Goal: Information Seeking & Learning: Learn about a topic

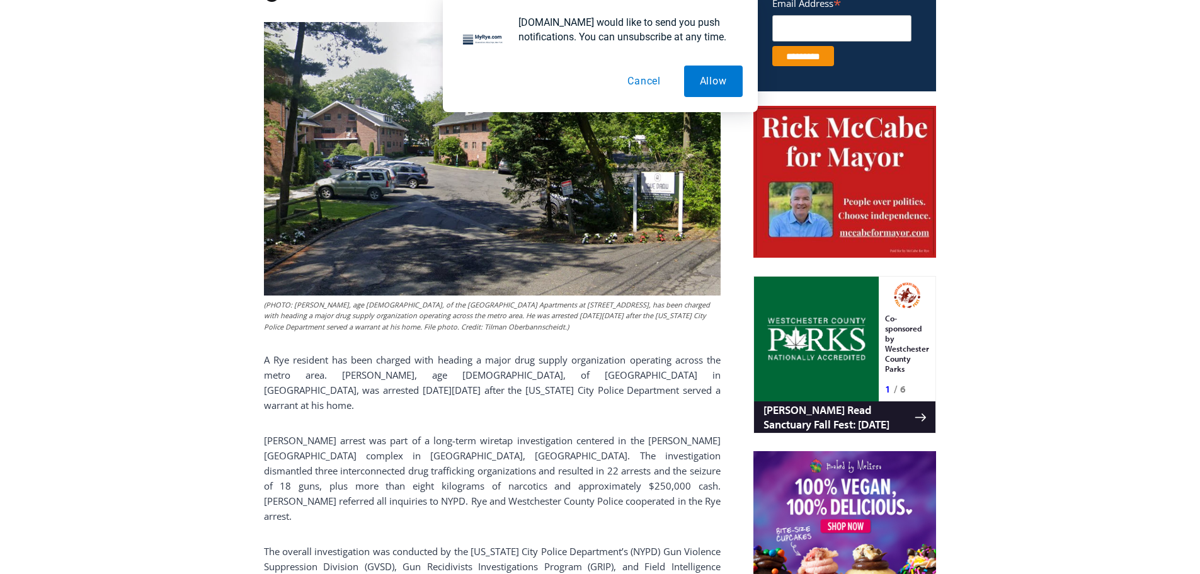
scroll to position [549, 0]
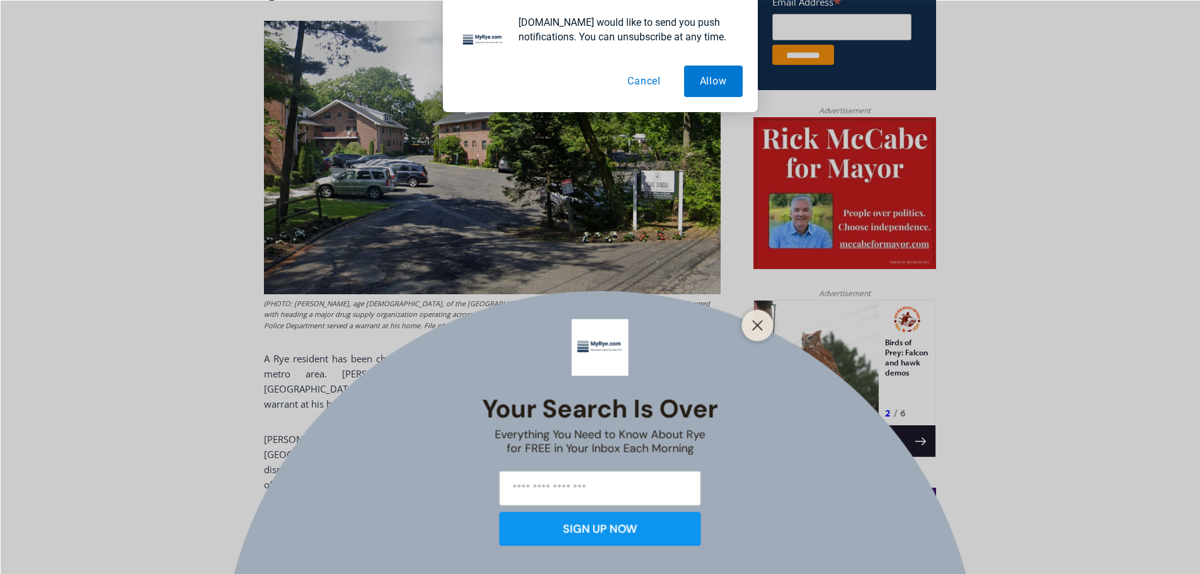
click at [653, 76] on button "Cancel" at bounding box center [644, 82] width 65 height 32
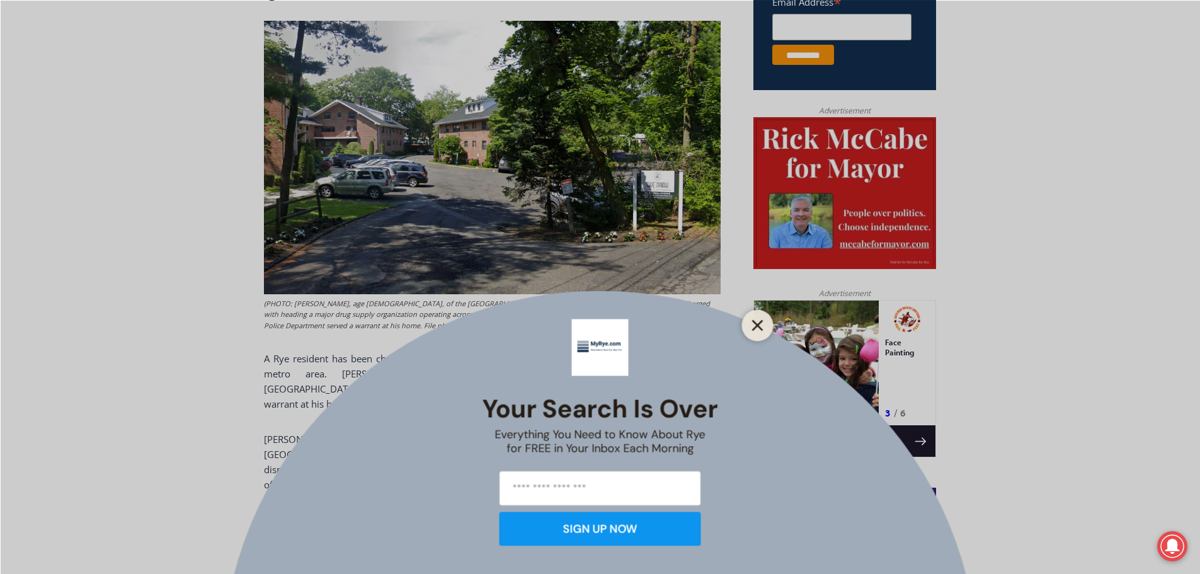
click at [764, 324] on button "Close" at bounding box center [758, 325] width 18 height 18
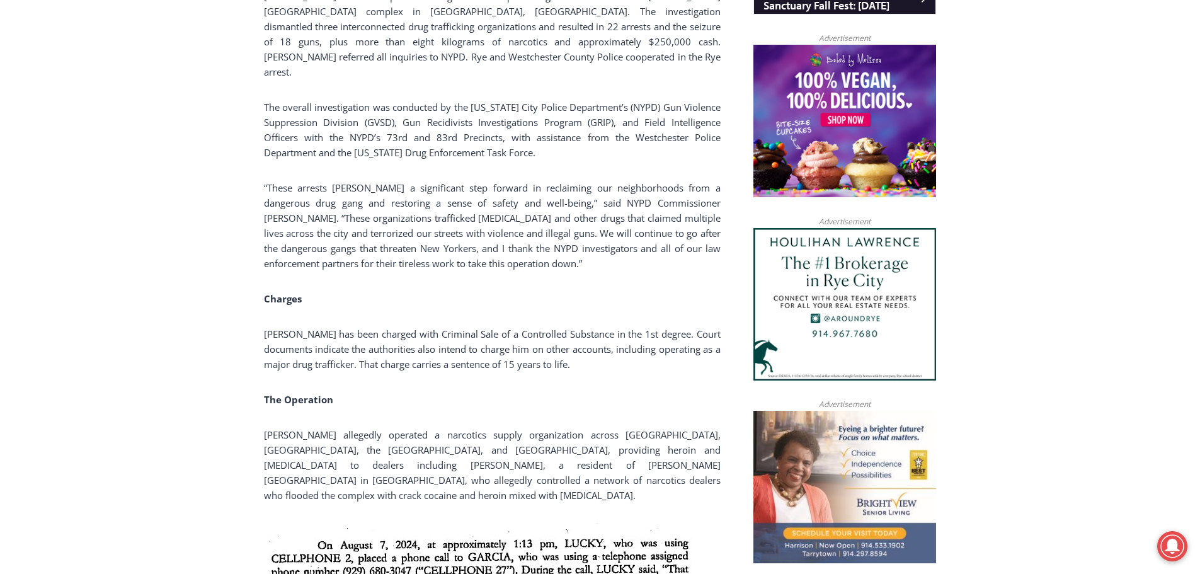
scroll to position [993, 0]
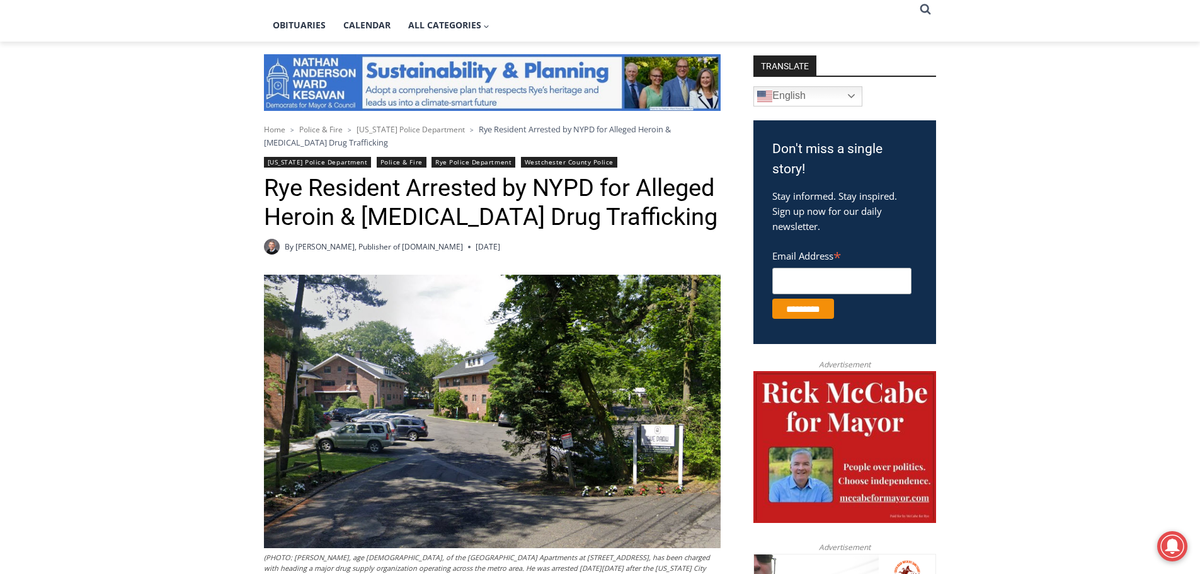
scroll to position [294, 0]
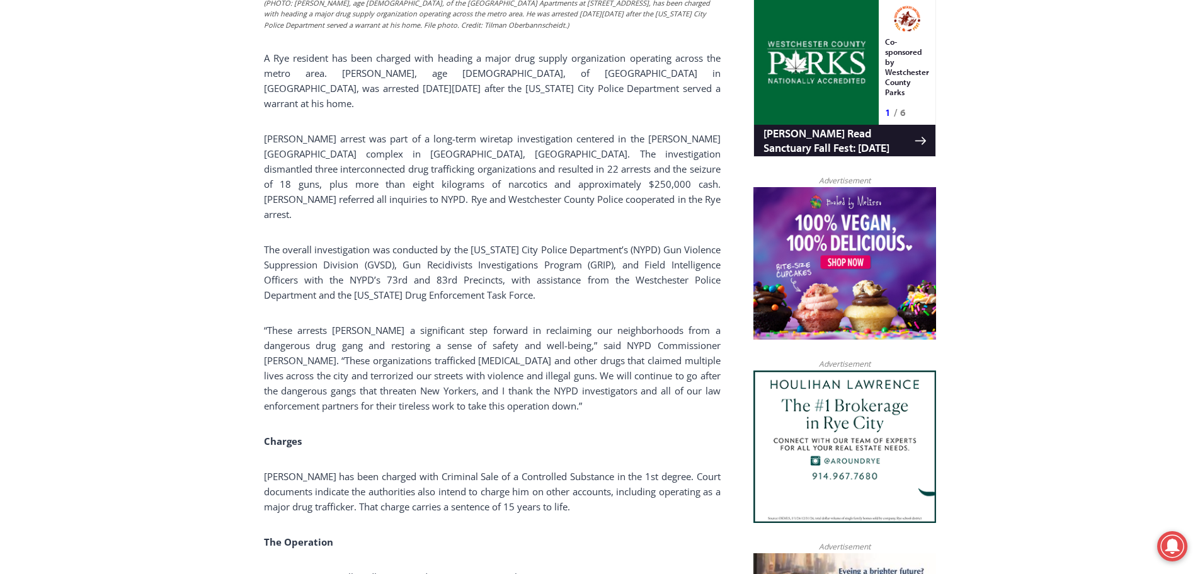
scroll to position [848, 0]
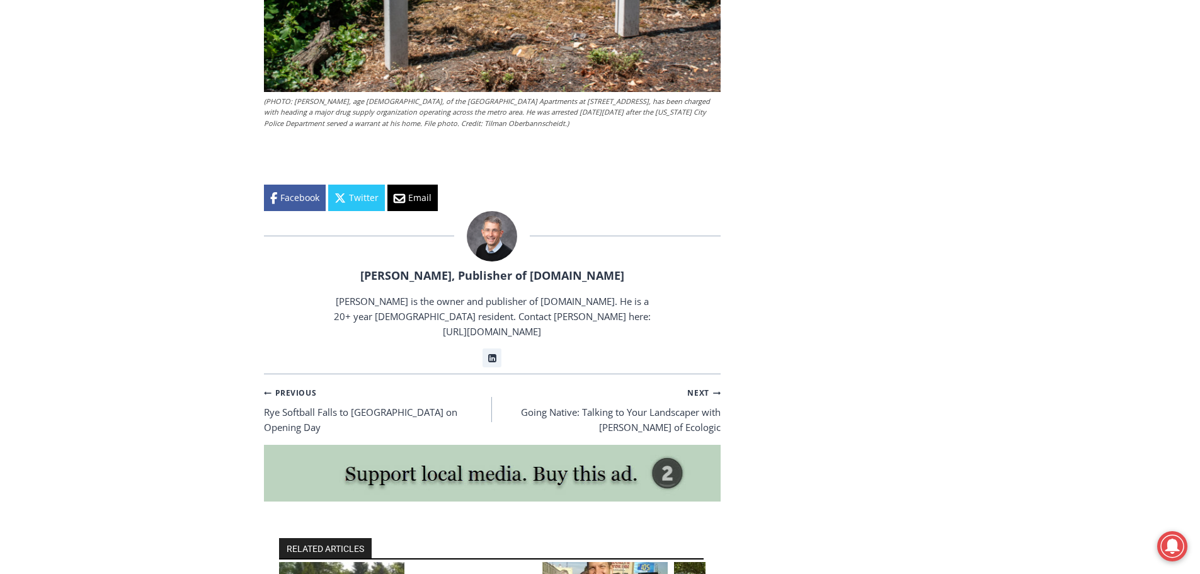
scroll to position [2628, 0]
